Goal: Information Seeking & Learning: Find specific fact

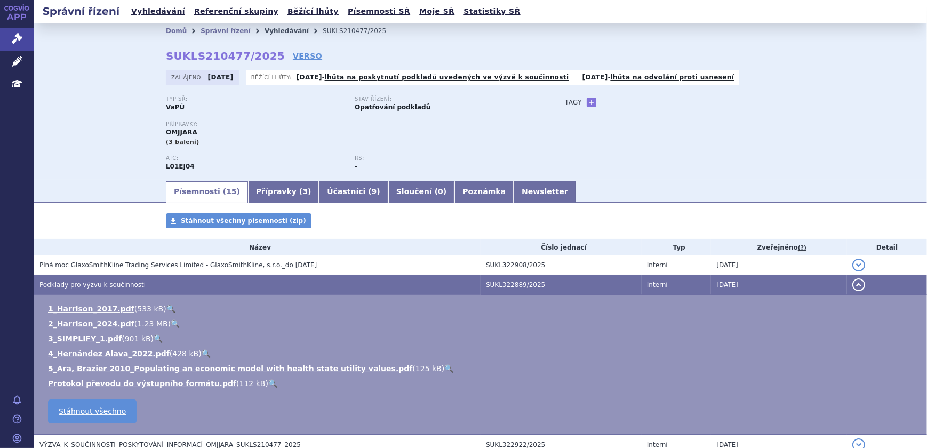
click at [268, 31] on link "Vyhledávání" at bounding box center [287, 30] width 44 height 7
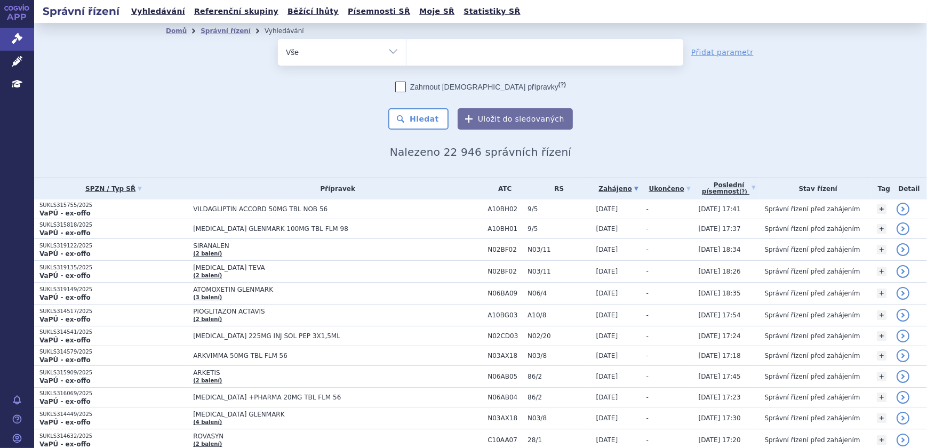
click at [451, 57] on ul at bounding box center [545, 50] width 277 height 22
click at [407, 57] on select at bounding box center [406, 51] width 1 height 27
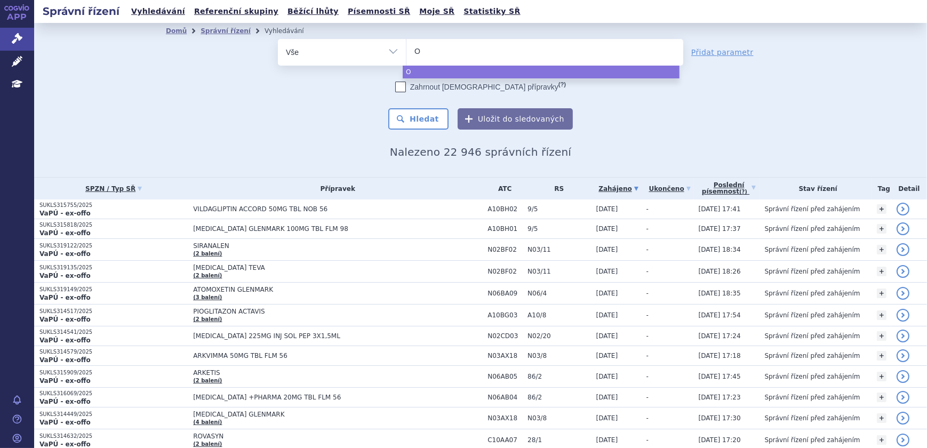
type input "Om"
type input "Omj"
type input "Omjj"
type input "Omjjara"
select select "Omjjara"
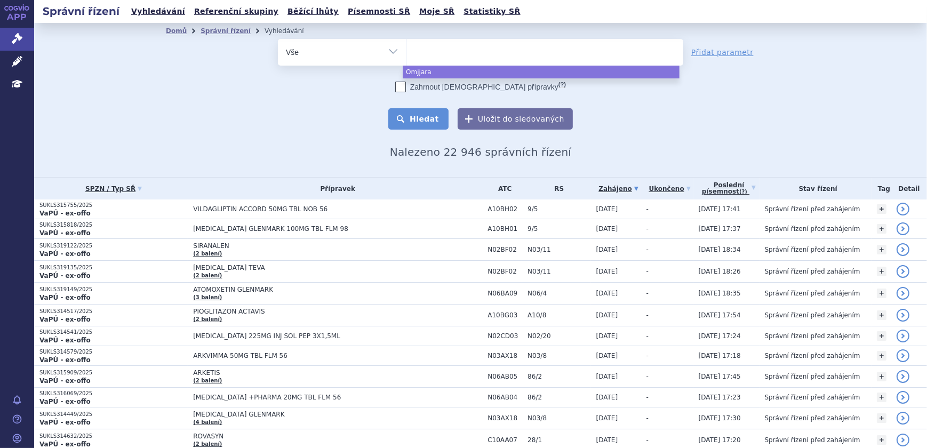
click at [417, 117] on button "Hledat" at bounding box center [418, 118] width 60 height 21
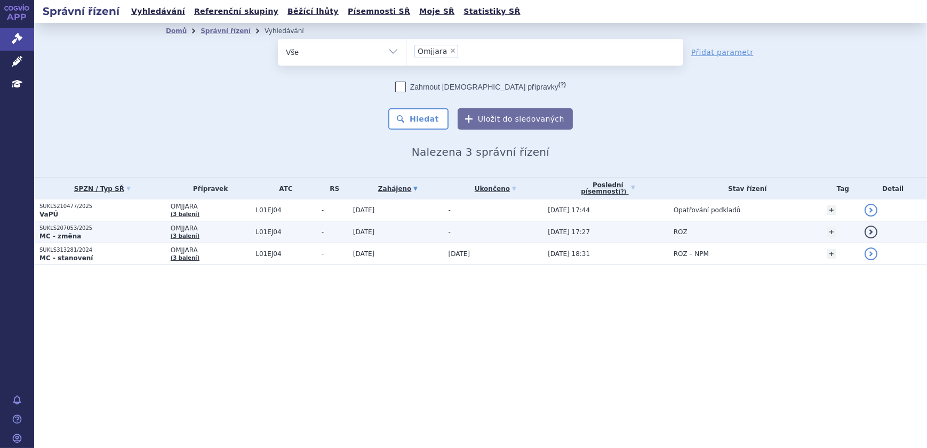
click at [64, 229] on p "SUKLS207053/2025" at bounding box center [102, 228] width 126 height 7
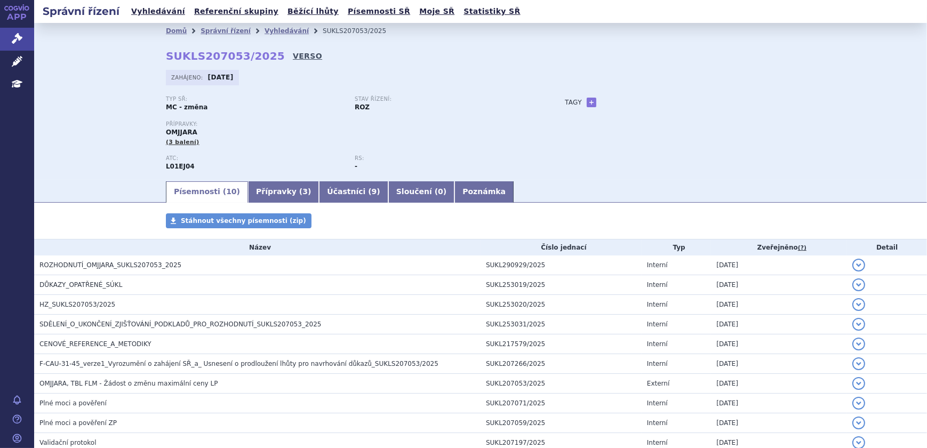
click at [293, 57] on link "VERSO" at bounding box center [307, 56] width 29 height 11
drag, startPoint x: 261, startPoint y: 55, endPoint x: 164, endPoint y: 58, distance: 97.7
click at [166, 58] on strong "SUKLS207053/2025" at bounding box center [225, 56] width 119 height 13
copy strong "SUKLS207053/2025"
click at [275, 31] on link "Vyhledávání" at bounding box center [287, 30] width 44 height 7
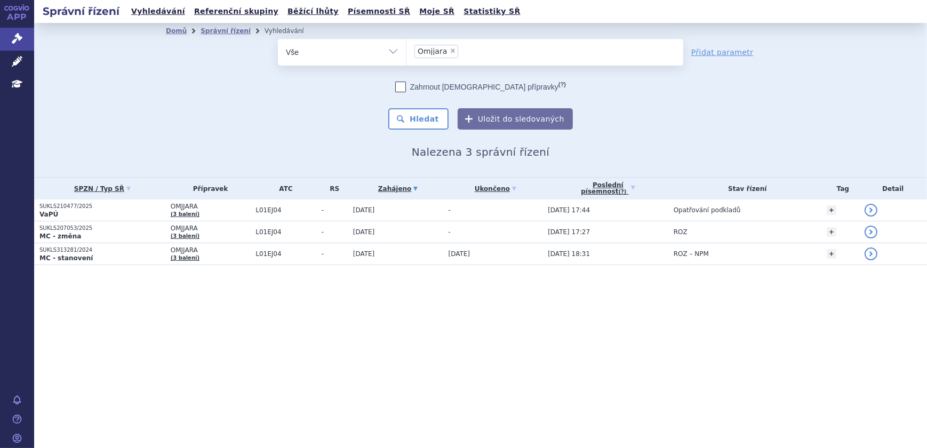
click at [451, 50] on span "×" at bounding box center [453, 50] width 6 height 6
click at [407, 50] on select "Omjjara" at bounding box center [406, 51] width 1 height 27
select select
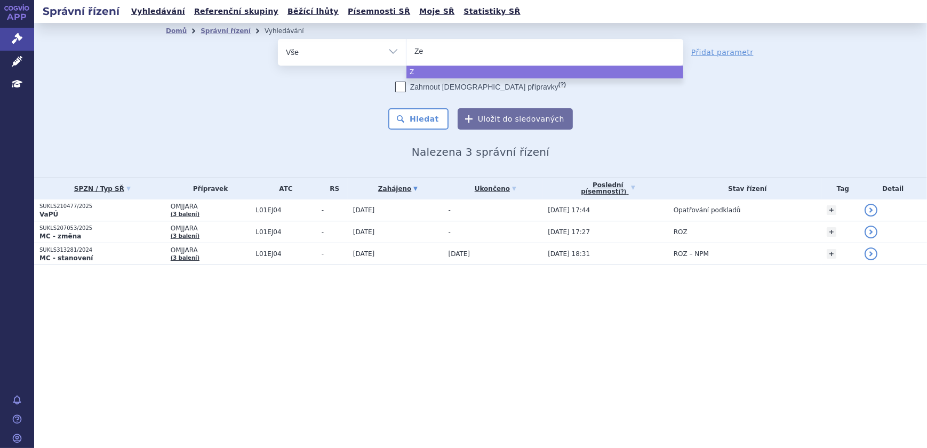
type input "Zej"
type input "Zeju"
type input "[MEDICAL_DATA]"
select select "[MEDICAL_DATA]"
click at [430, 115] on button "Hledat" at bounding box center [418, 118] width 60 height 21
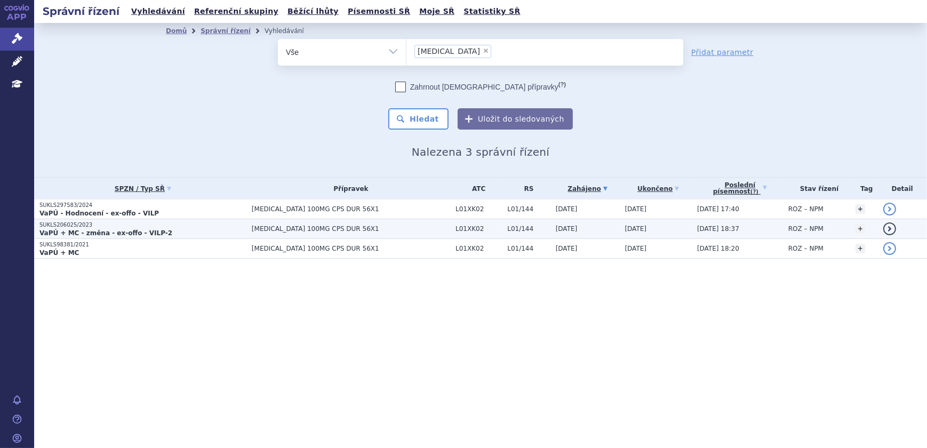
click at [74, 225] on p "SUKLS206025/2023" at bounding box center [142, 224] width 207 height 7
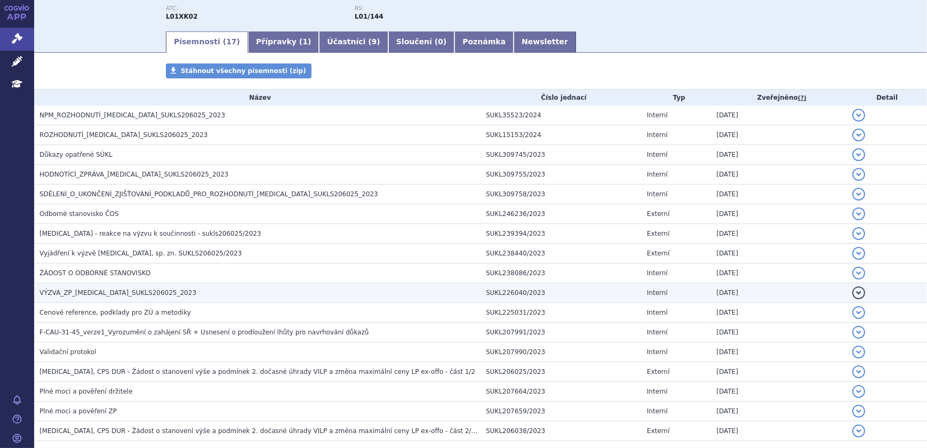
scroll to position [161, 0]
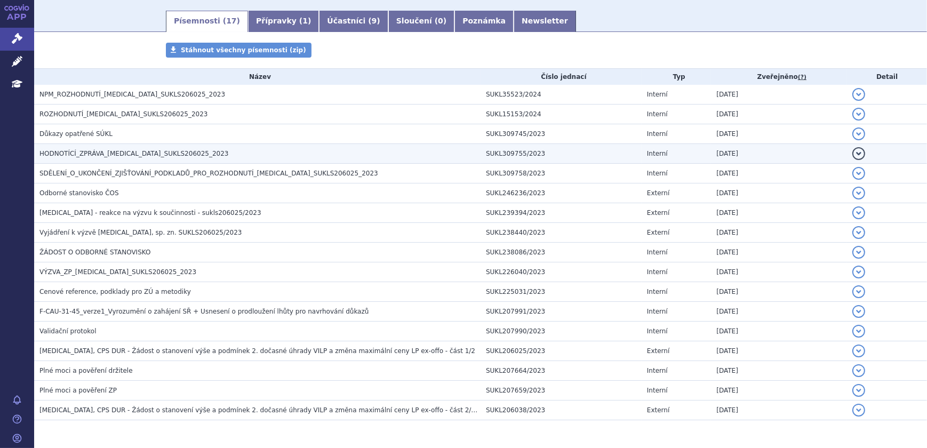
click at [80, 150] on span "HODNOTÍCÍ_ZPRÁVA_[MEDICAL_DATA]_SUKLS206025_2023" at bounding box center [133, 153] width 189 height 7
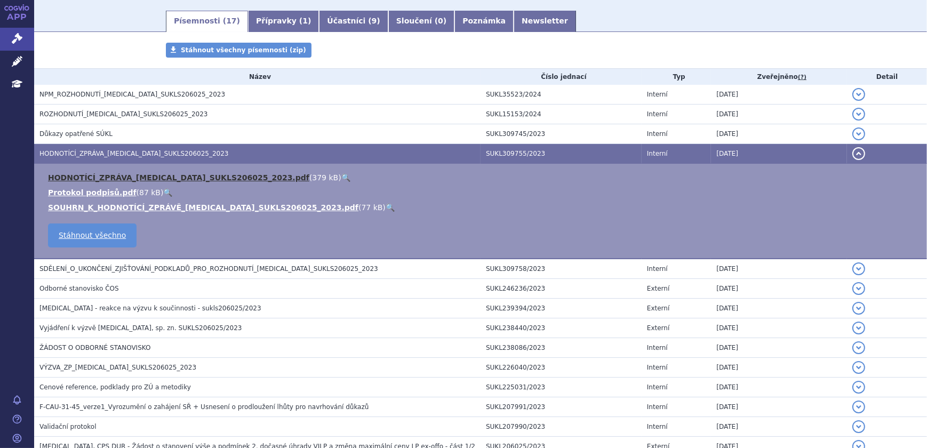
click at [98, 176] on link "HODNOTÍCÍ_ZPRÁVA_[MEDICAL_DATA]_SUKLS206025_2023.pdf" at bounding box center [178, 177] width 261 height 9
